Goal: Task Accomplishment & Management: Manage account settings

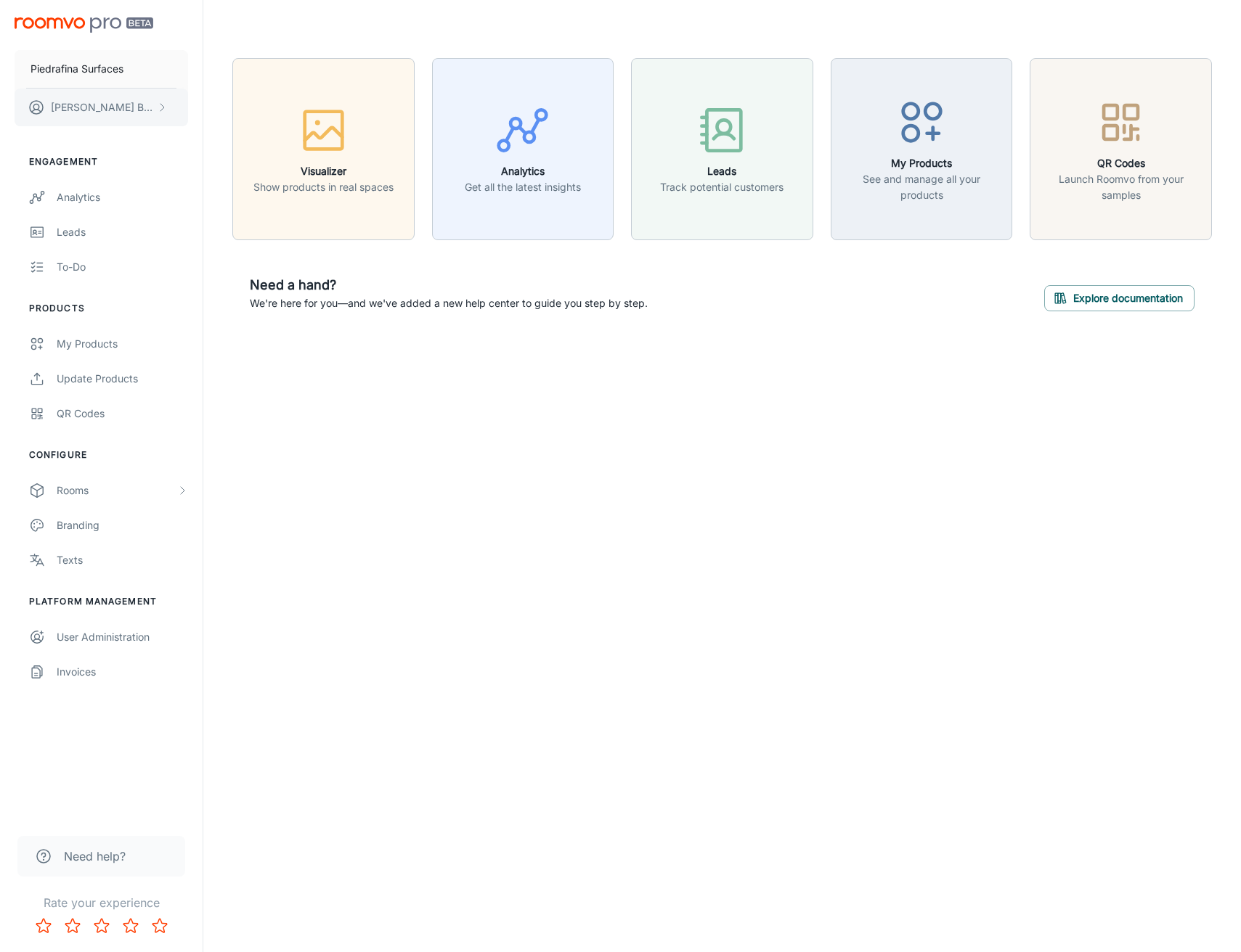
click at [149, 112] on button "Ken Bloom" at bounding box center [100, 108] width 173 height 38
click at [214, 138] on li "Log out" at bounding box center [227, 131] width 78 height 25
